Goal: Information Seeking & Learning: Learn about a topic

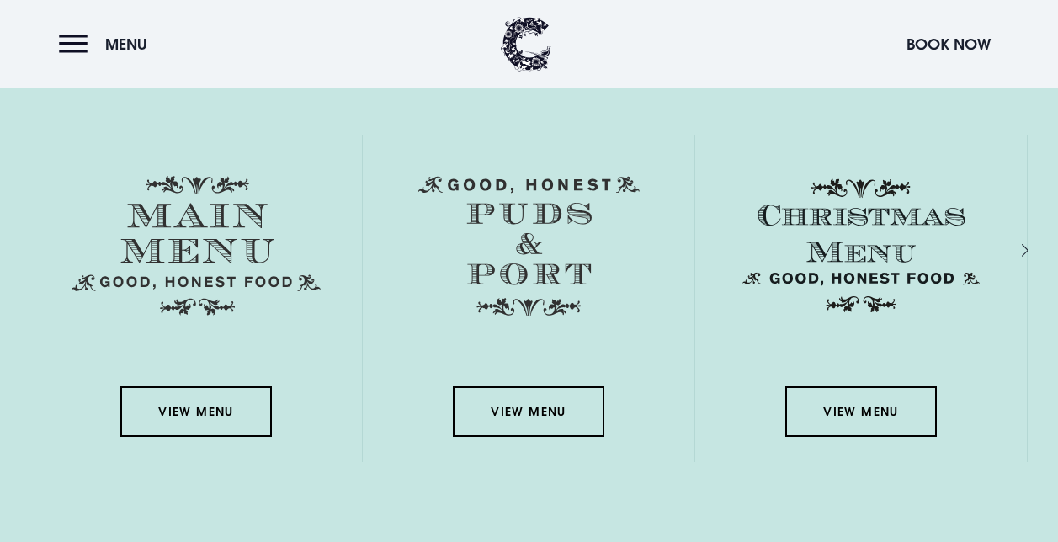
scroll to position [2342, 0]
click at [196, 412] on link "View Menu" at bounding box center [196, 411] width 152 height 51
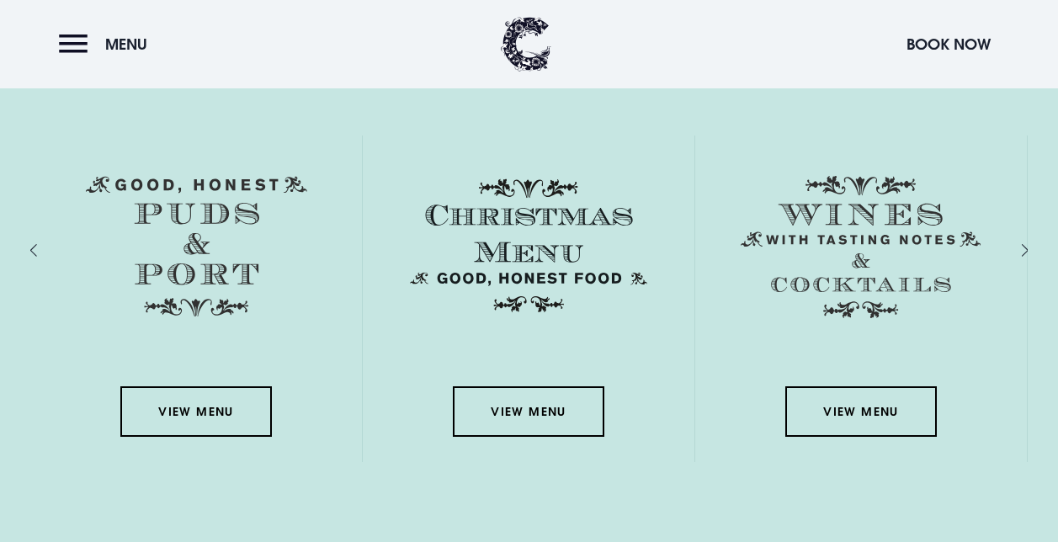
click at [185, 406] on link "View Menu" at bounding box center [196, 411] width 152 height 51
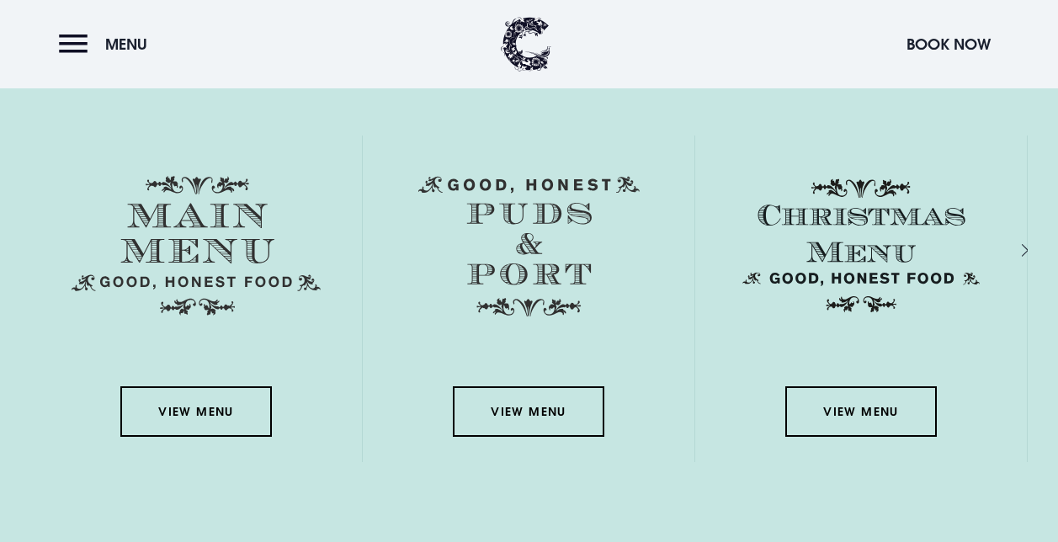
click at [198, 402] on link "View Menu" at bounding box center [196, 411] width 152 height 51
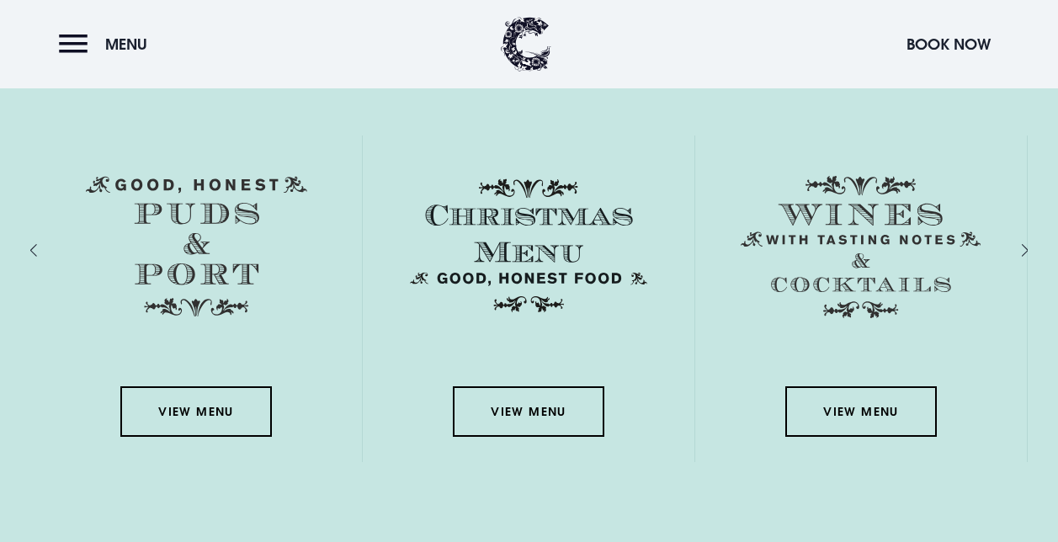
click at [208, 421] on link "View Menu" at bounding box center [196, 411] width 152 height 51
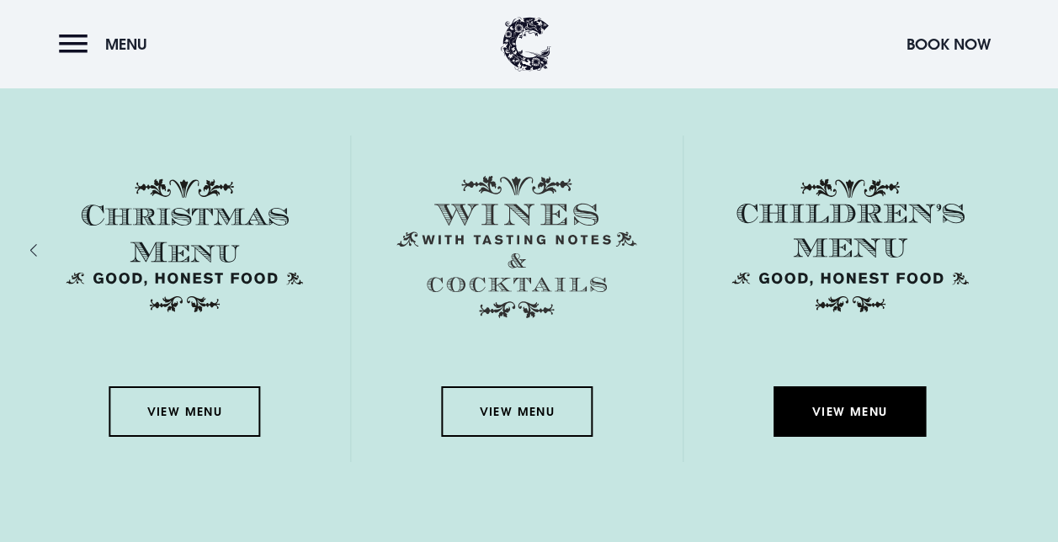
click at [856, 408] on link "View Menu" at bounding box center [851, 411] width 152 height 51
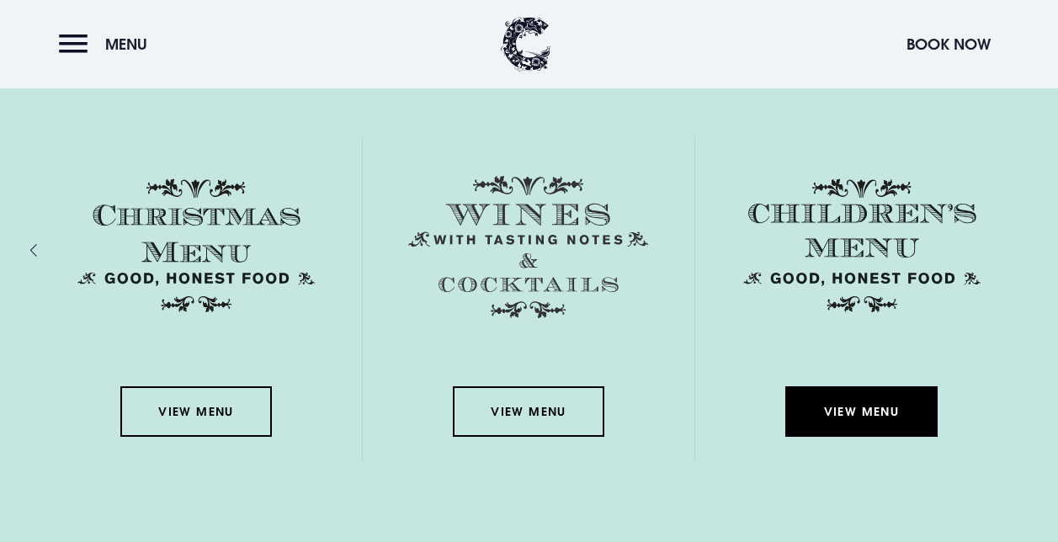
click at [869, 415] on link "View Menu" at bounding box center [862, 411] width 152 height 51
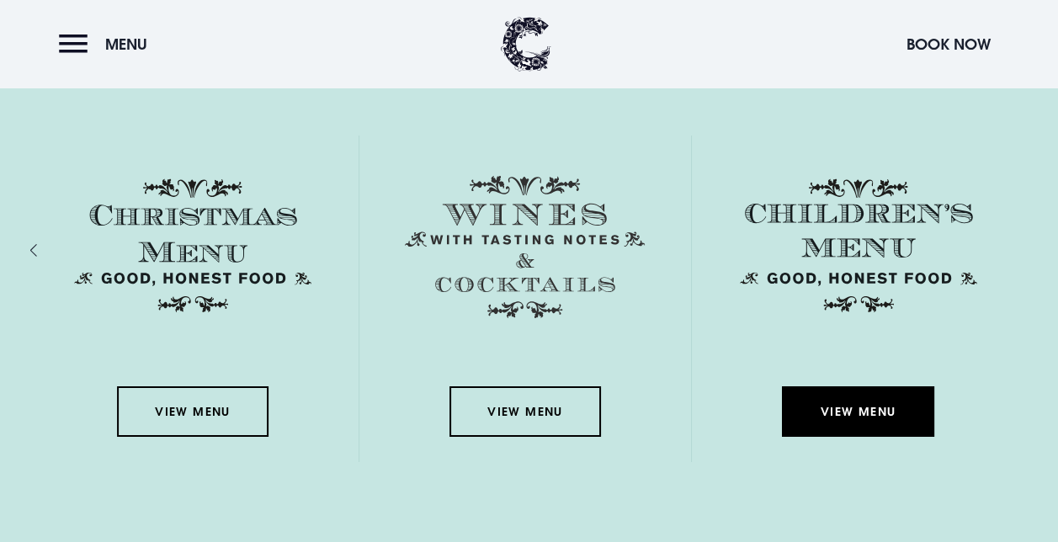
click at [539, 414] on link "View Menu" at bounding box center [526, 411] width 152 height 51
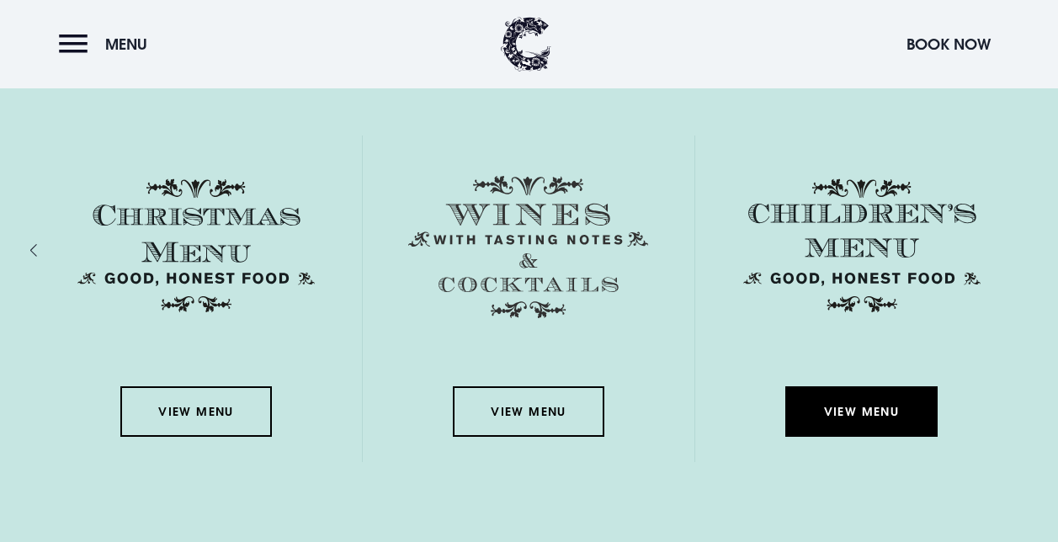
click at [198, 408] on link "View Menu" at bounding box center [196, 411] width 152 height 51
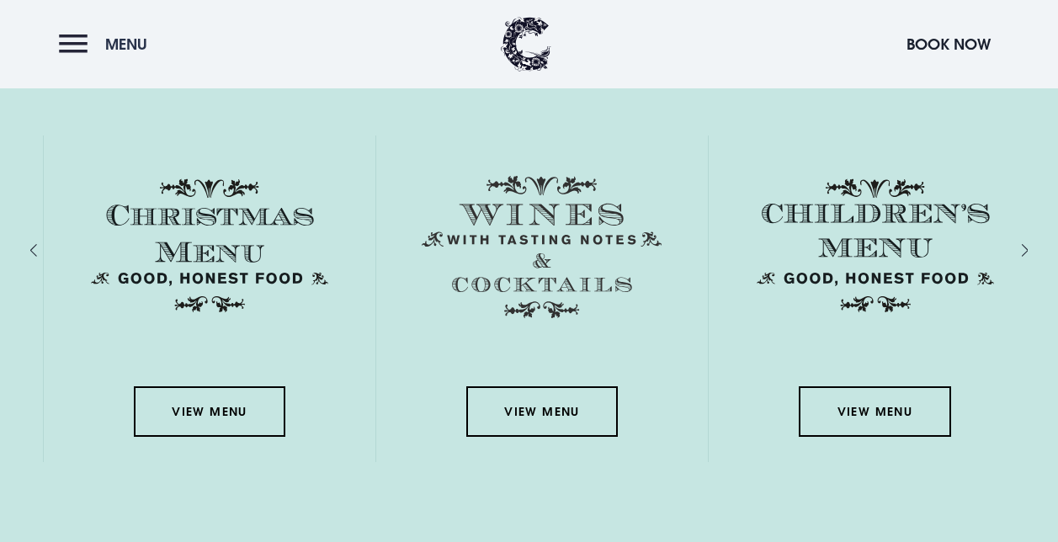
click at [68, 47] on button "Menu" at bounding box center [107, 44] width 97 height 36
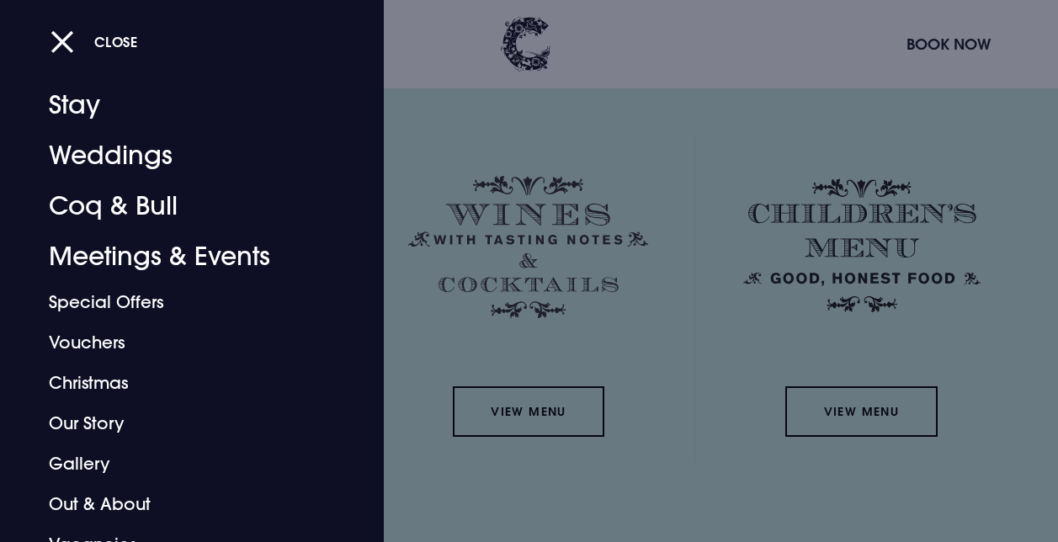
scroll to position [0, 0]
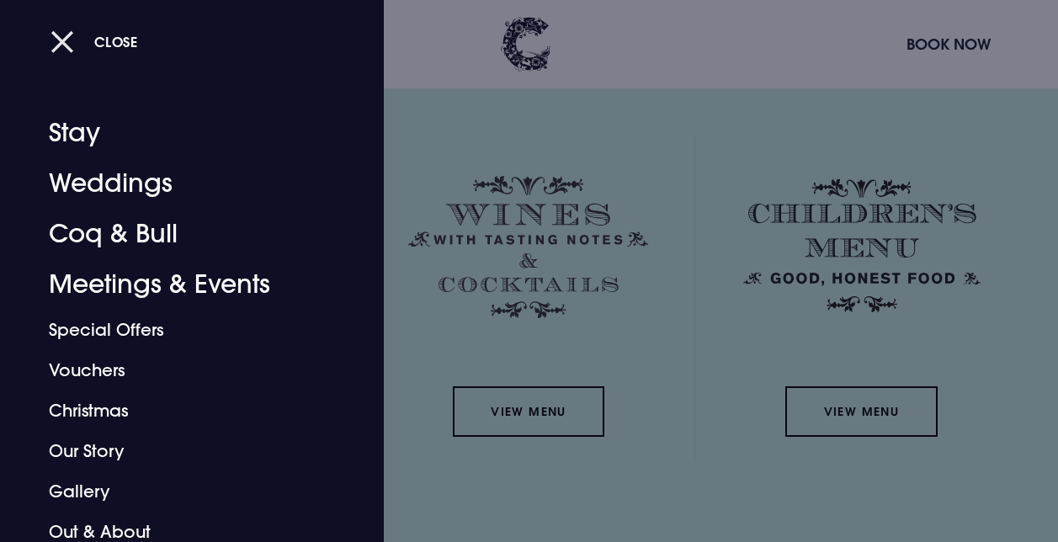
click at [58, 33] on button "Close" at bounding box center [95, 41] width 88 height 35
